Goal: Information Seeking & Learning: Find specific fact

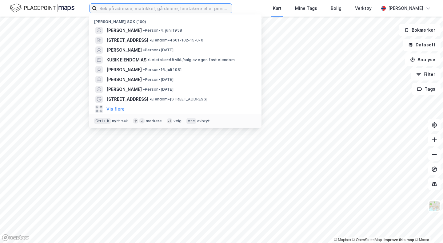
click at [172, 6] on input at bounding box center [164, 8] width 135 height 9
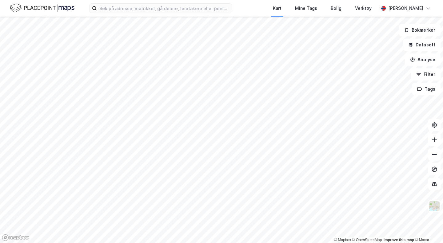
click at [124, 3] on div "Kart Mine Tags Bolig Verktøy [PERSON_NAME]" at bounding box center [221, 8] width 443 height 17
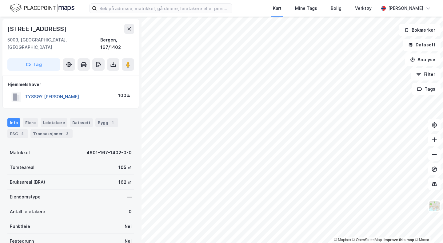
click at [0, 0] on button "TYSSØY [PERSON_NAME]" at bounding box center [0, 0] width 0 height 0
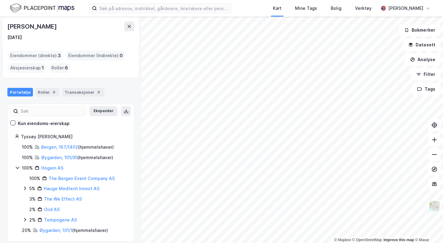
scroll to position [29, 0]
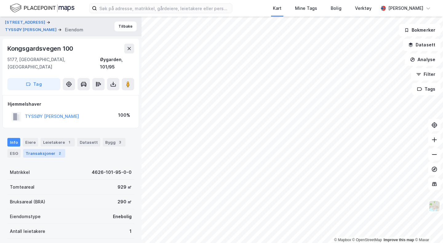
click at [58, 150] on div "2" at bounding box center [60, 153] width 6 height 6
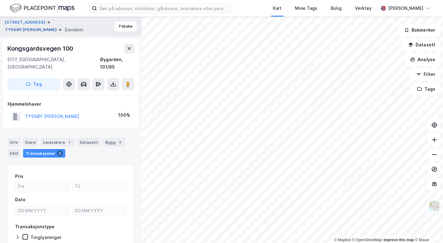
click at [58, 27] on button "TYSSØY [PERSON_NAME]" at bounding box center [31, 30] width 53 height 6
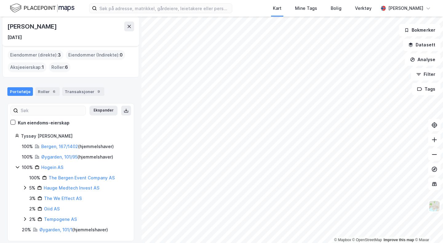
scroll to position [29, 0]
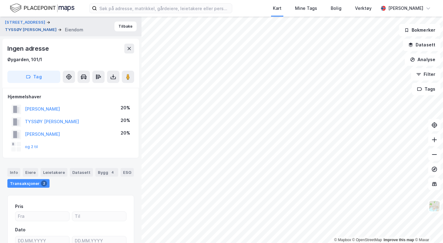
click at [58, 27] on button "TYSSØY [PERSON_NAME]" at bounding box center [31, 30] width 53 height 6
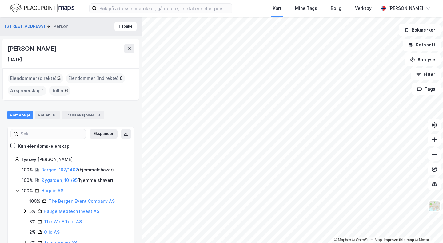
drag, startPoint x: 83, startPoint y: 51, endPoint x: 0, endPoint y: 39, distance: 84.3
click at [0, 39] on div "Langeveien 8 Person [PERSON_NAME] [DATE] Eiendommer (direkte) : 3 Eiendommer (I…" at bounding box center [71, 130] width 142 height 227
copy div "[PERSON_NAME]"
